Goal: Task Accomplishment & Management: Use online tool/utility

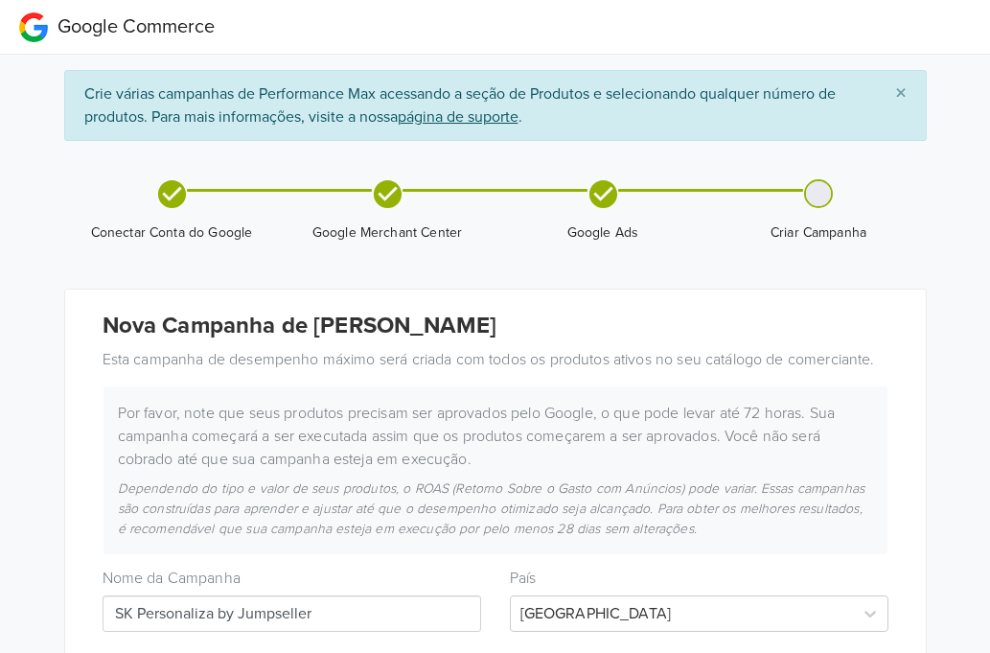
click at [405, 198] on span "Google Merchant Center" at bounding box center [387, 210] width 200 height 63
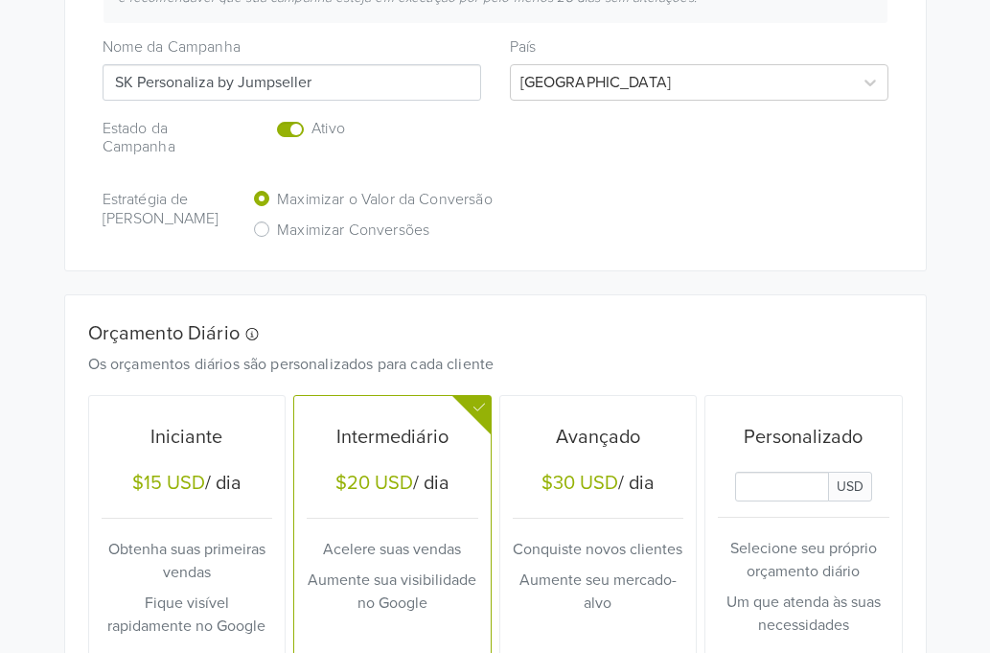
scroll to position [532, 0]
click at [278, 225] on h6 "Maximizar Conversões" at bounding box center [353, 229] width 152 height 18
click at [0, 0] on input "Maximizar Conversões" at bounding box center [0, 0] width 0 height 0
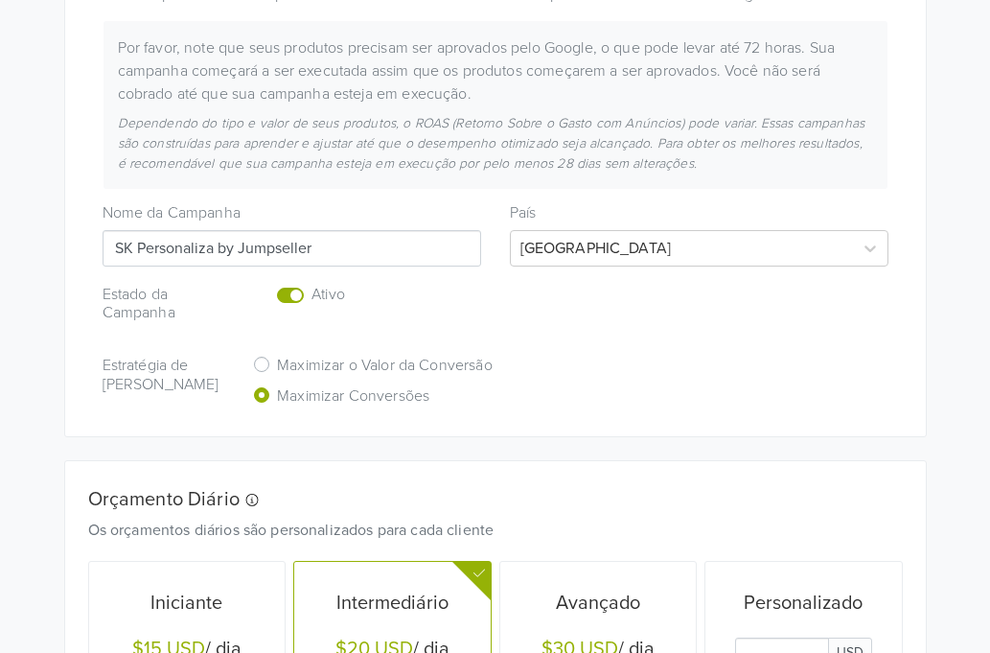
scroll to position [768, 0]
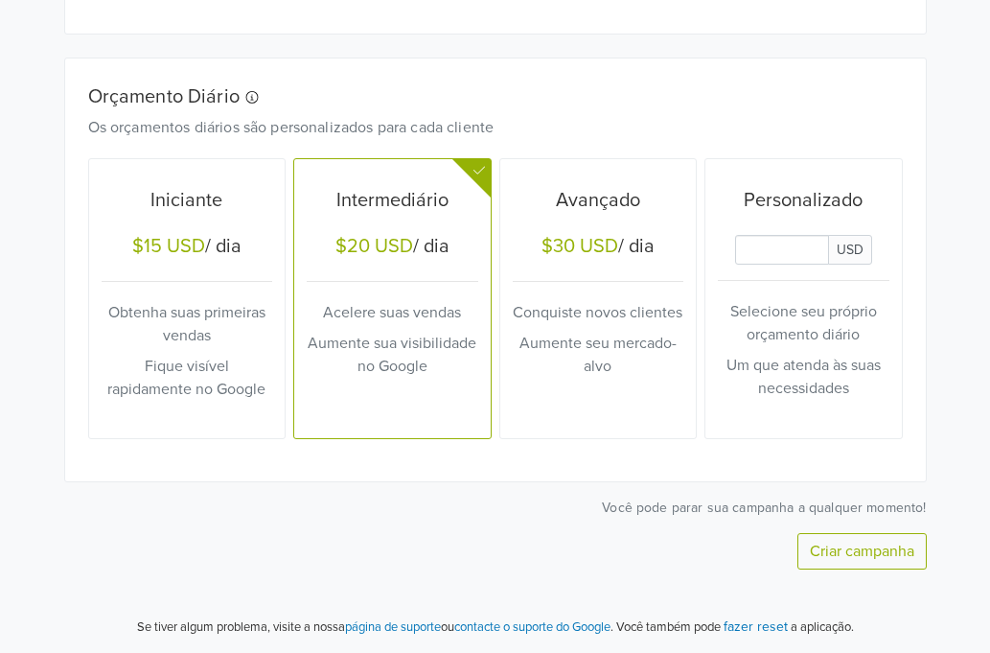
click at [864, 552] on button "Criar campanha" at bounding box center [861, 551] width 129 height 36
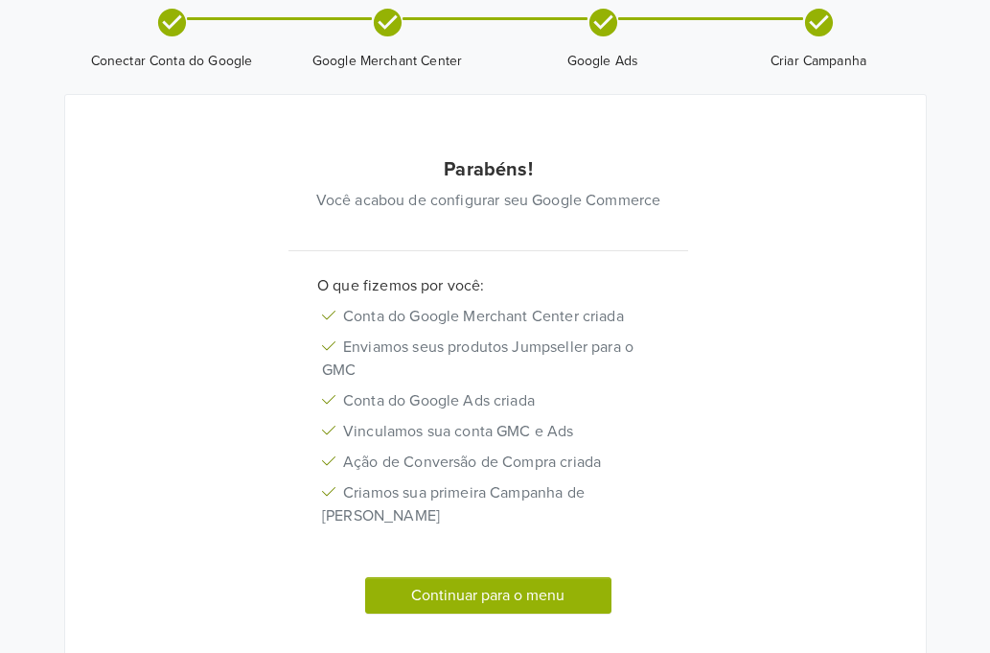
scroll to position [142, 0]
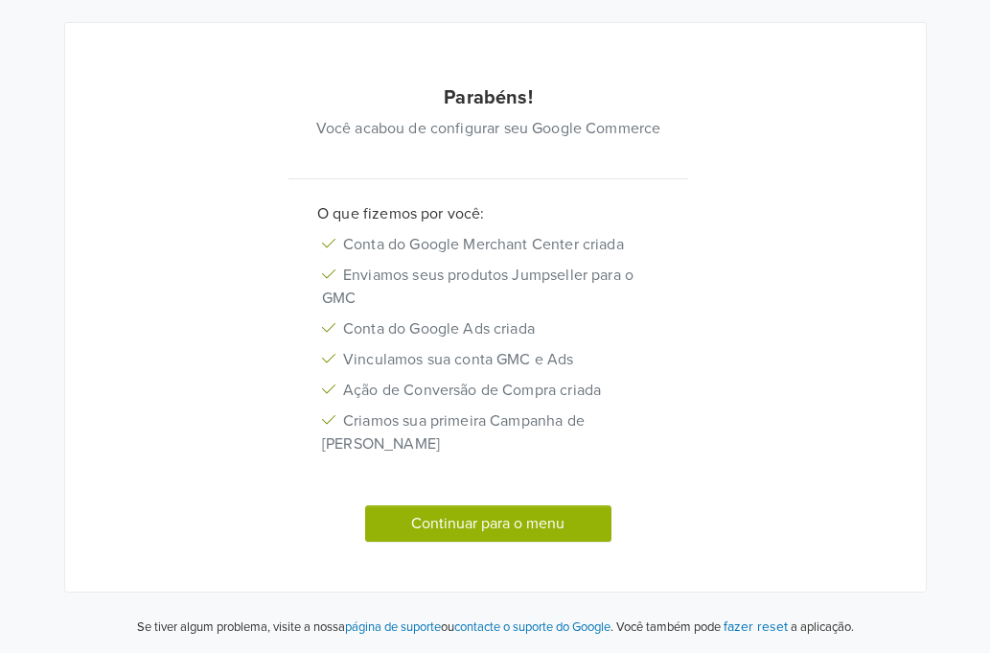
click at [533, 535] on button "Continuar para o menu" at bounding box center [488, 523] width 247 height 36
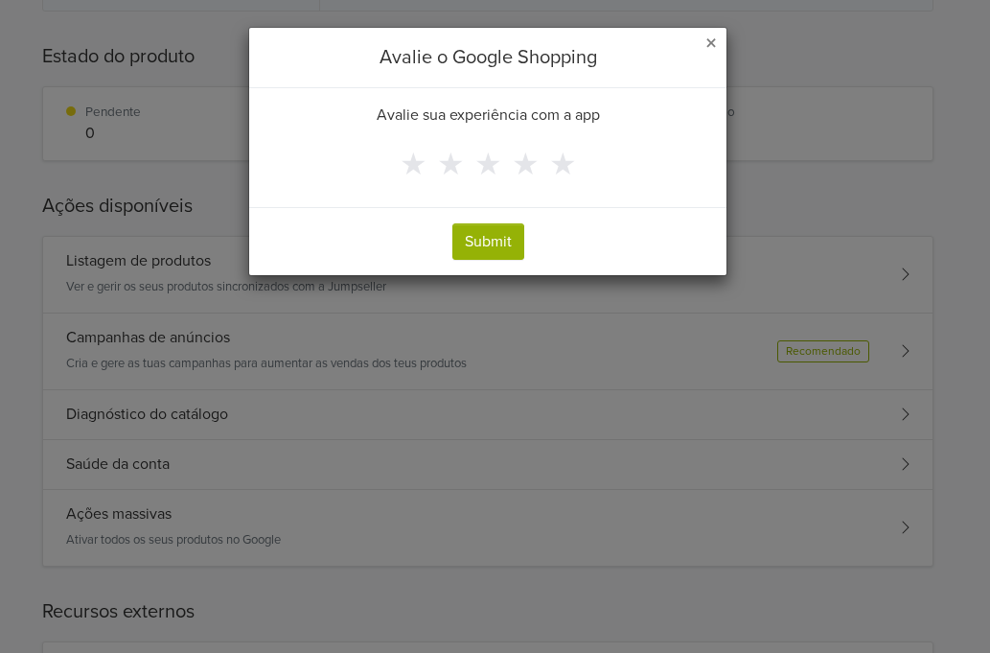
click at [399, 516] on div "× Avalie o Google Shopping Avalie sua experiência com a app ★ ★ ★ ★ ★ Submit" at bounding box center [495, 326] width 990 height 653
click at [456, 528] on div "× Avalie o Google Shopping Avalie sua experiência com a app ★ ★ ★ ★ ★ Submit" at bounding box center [495, 326] width 990 height 653
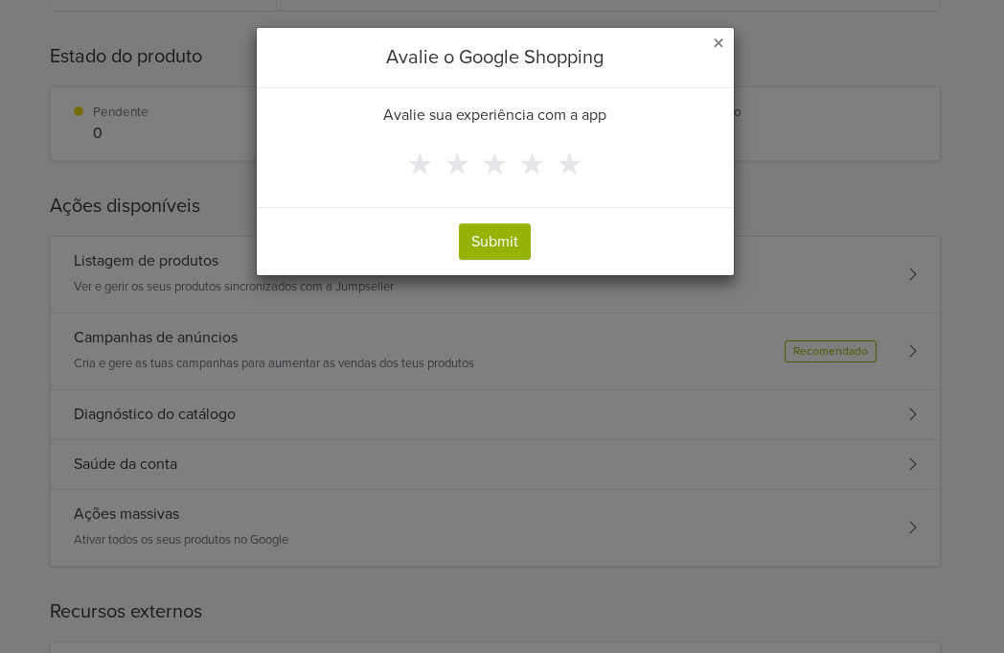
click at [720, 44] on span "×" at bounding box center [718, 44] width 11 height 28
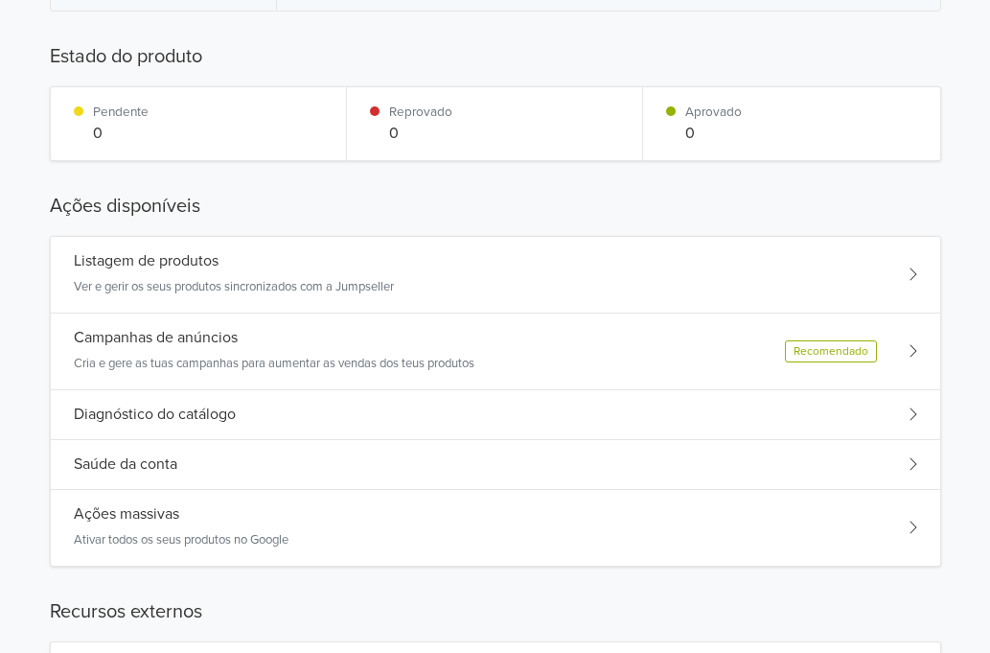
scroll to position [0, 0]
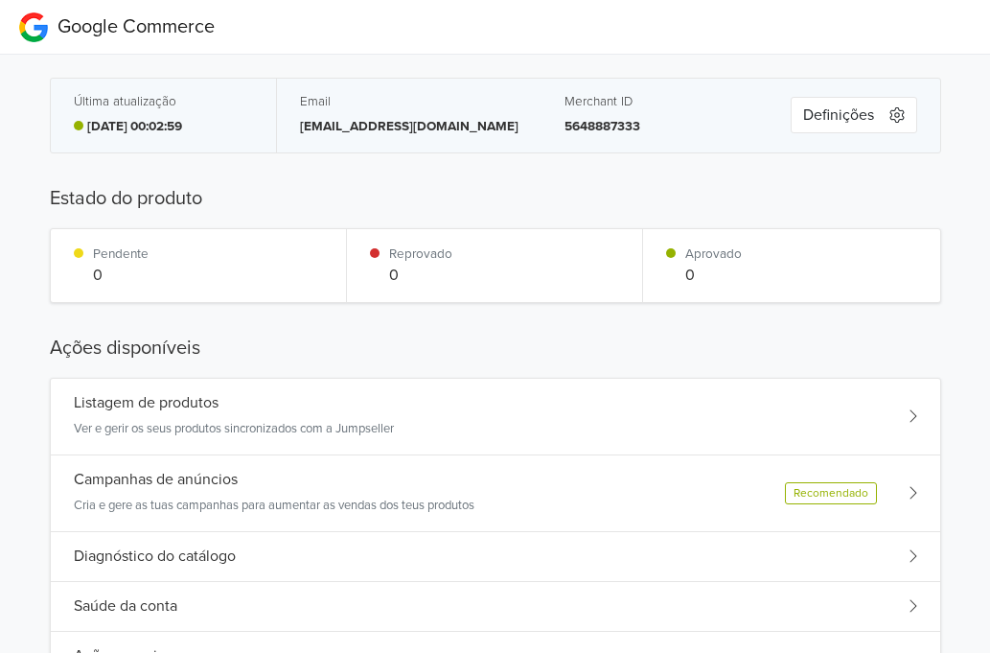
click at [895, 121] on icon "button" at bounding box center [896, 114] width 14 height 15
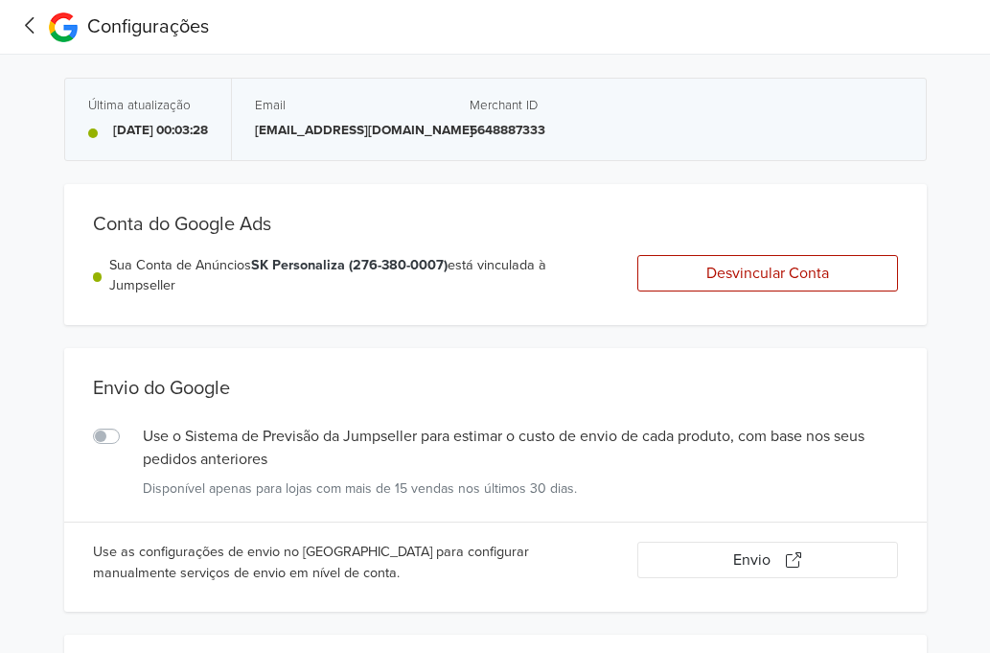
click at [30, 24] on icon at bounding box center [30, 25] width 30 height 24
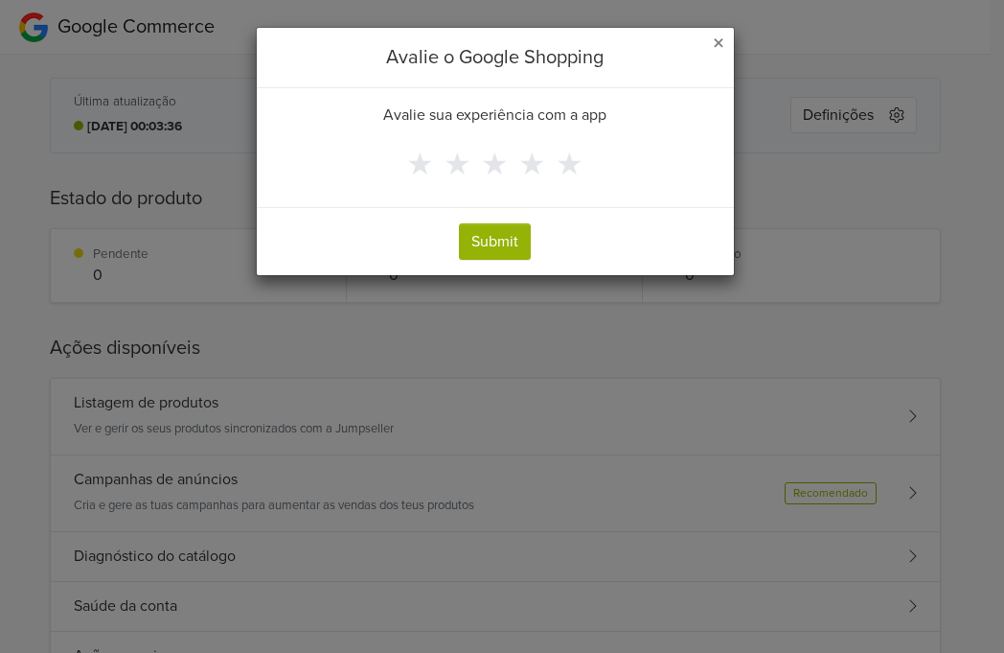
click at [722, 38] on span "×" at bounding box center [718, 44] width 11 height 28
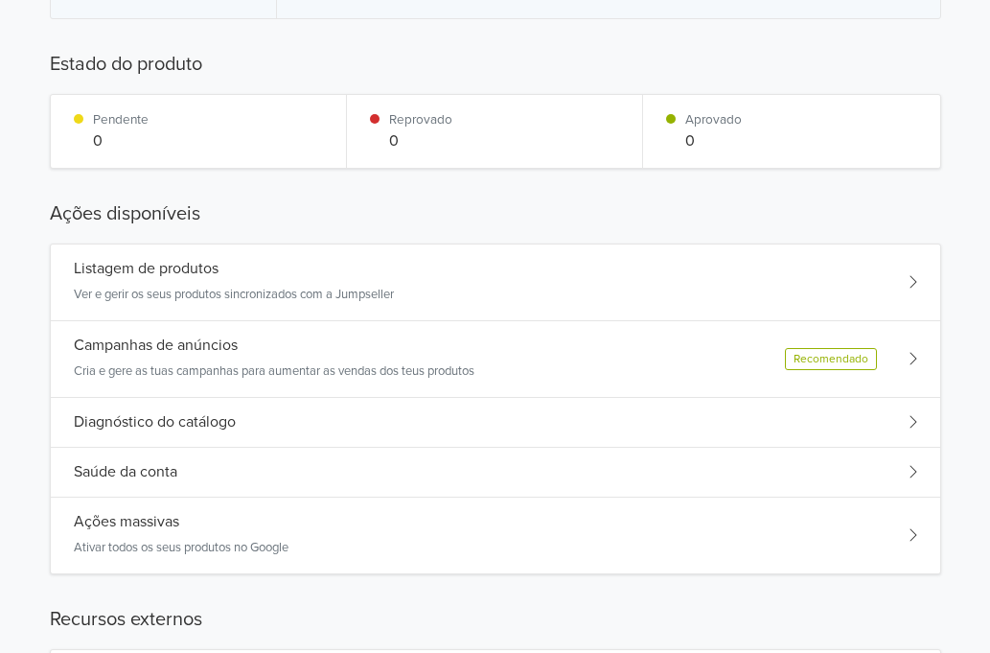
scroll to position [135, 0]
click at [447, 287] on div "Listagem de produtos Ver e gerir os seus produtos sincronizados com a Jumpseller" at bounding box center [495, 281] width 889 height 77
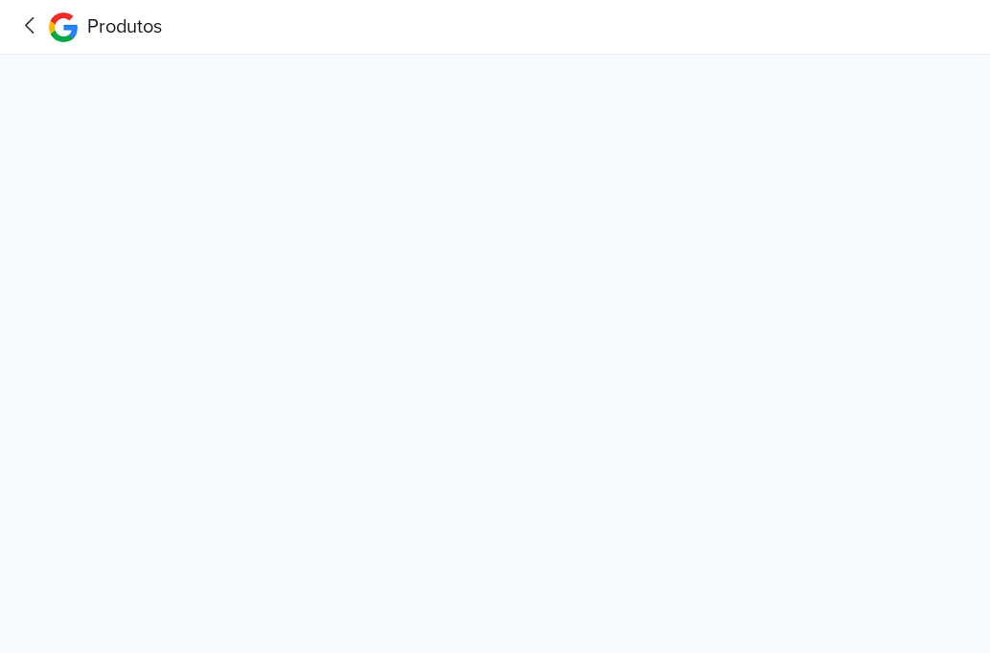
scroll to position [0, 0]
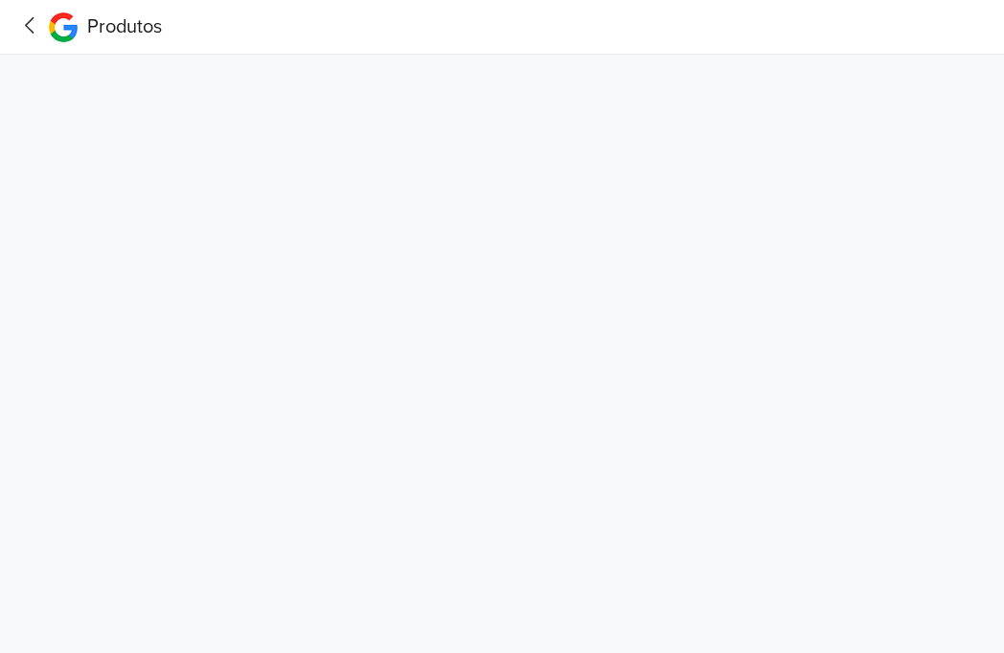
click at [33, 30] on icon at bounding box center [30, 25] width 30 height 24
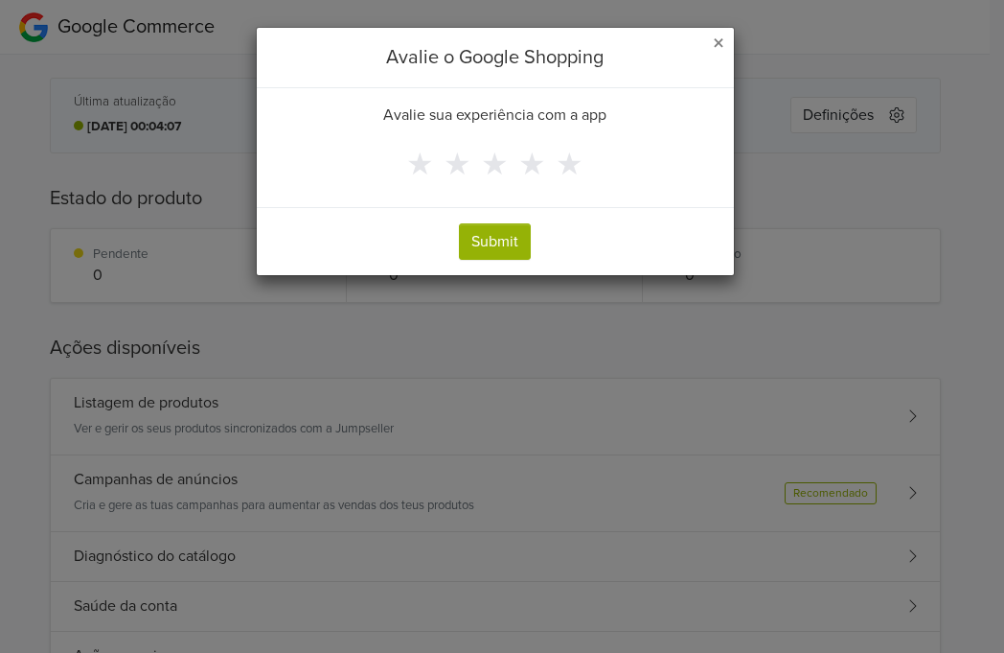
click at [719, 43] on span "×" at bounding box center [718, 44] width 11 height 28
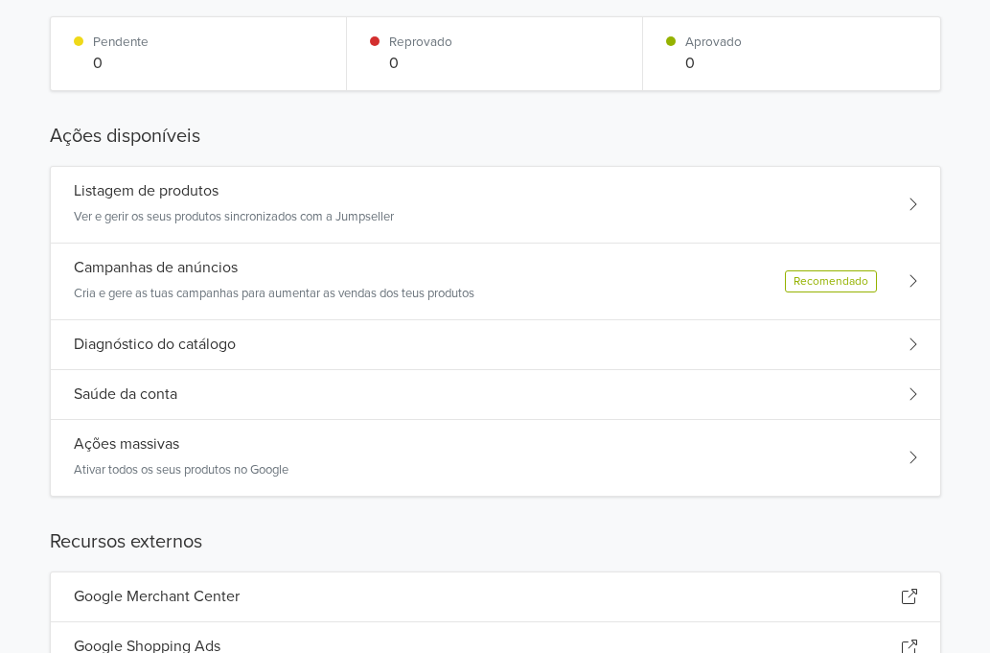
scroll to position [304, 0]
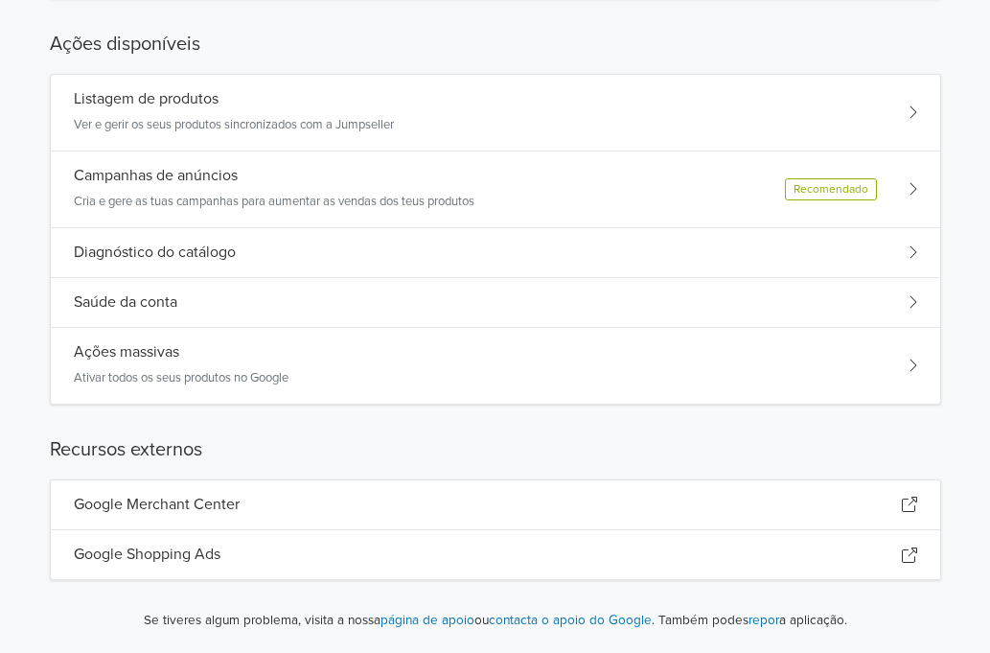
click at [260, 503] on div "Google Merchant Center" at bounding box center [495, 505] width 889 height 50
click at [195, 548] on h5 "Google Shopping Ads" at bounding box center [147, 554] width 147 height 18
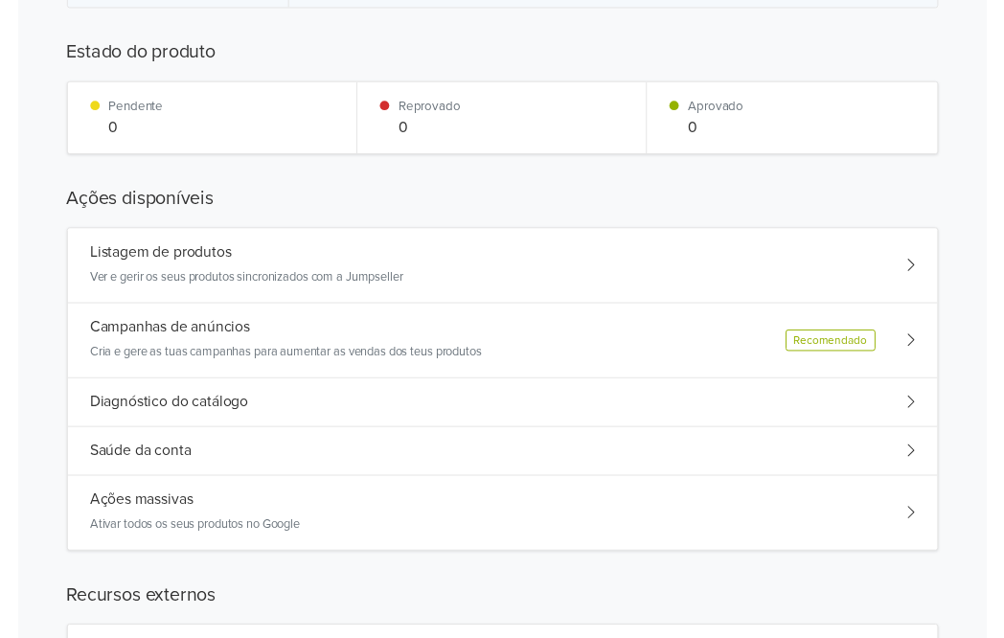
scroll to position [0, 0]
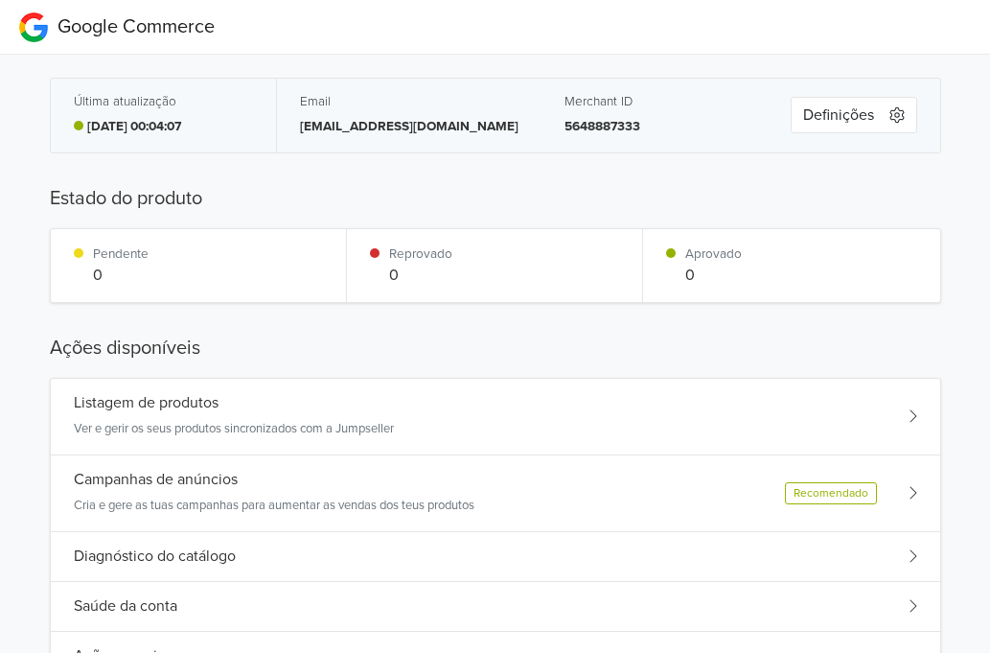
click at [149, 500] on p "Cria e gere as tuas campanhas para aumentar as vendas dos teus produtos" at bounding box center [274, 505] width 401 height 19
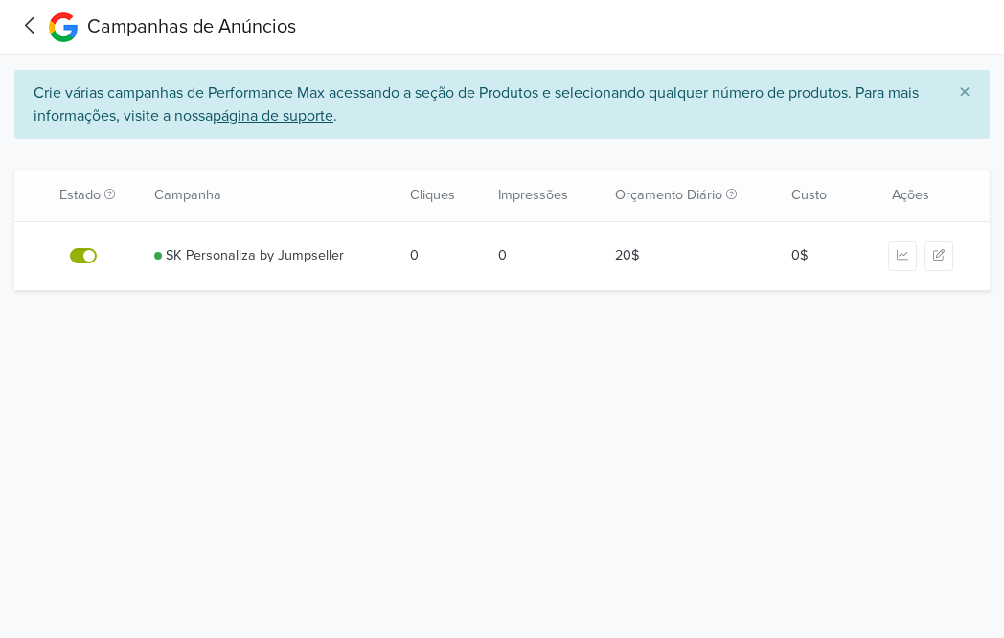
click at [937, 262] on button "button" at bounding box center [939, 256] width 29 height 30
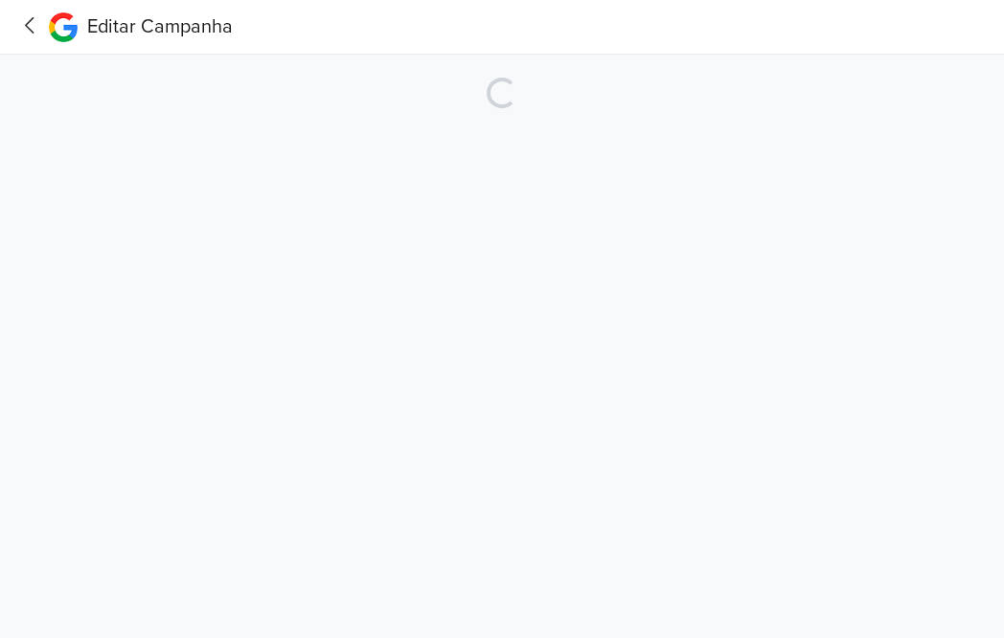
click at [30, 22] on icon at bounding box center [29, 25] width 9 height 16
